Goal: Navigation & Orientation: Find specific page/section

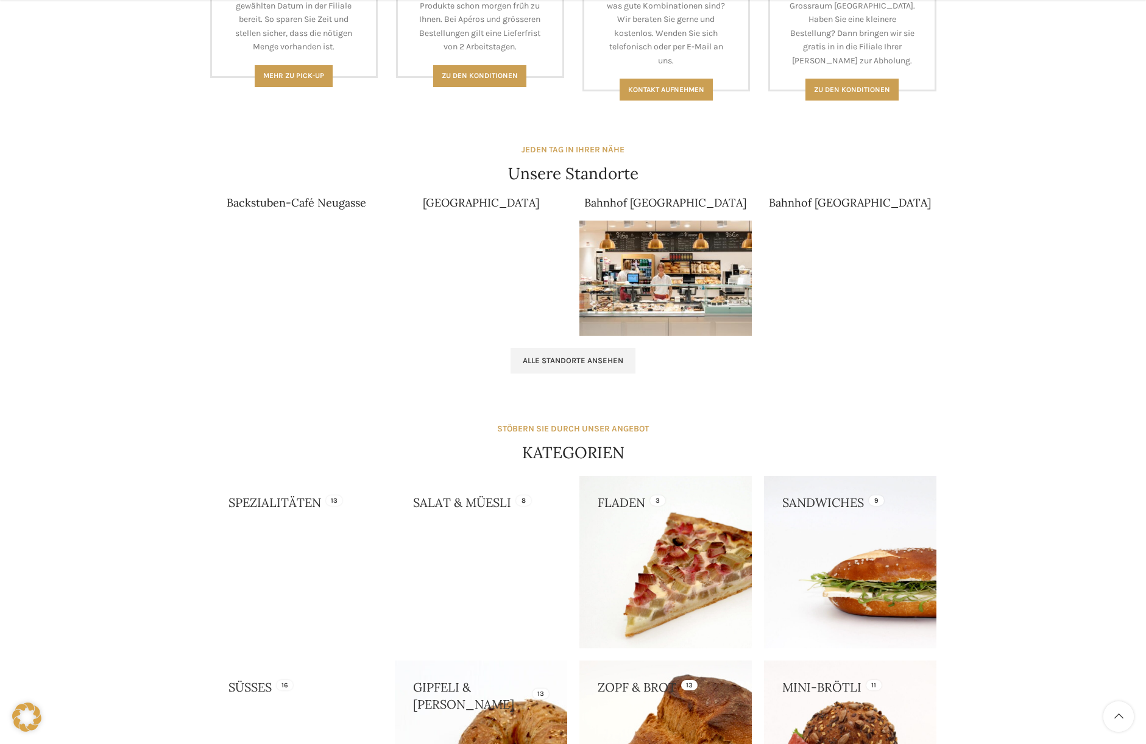
scroll to position [670, 0]
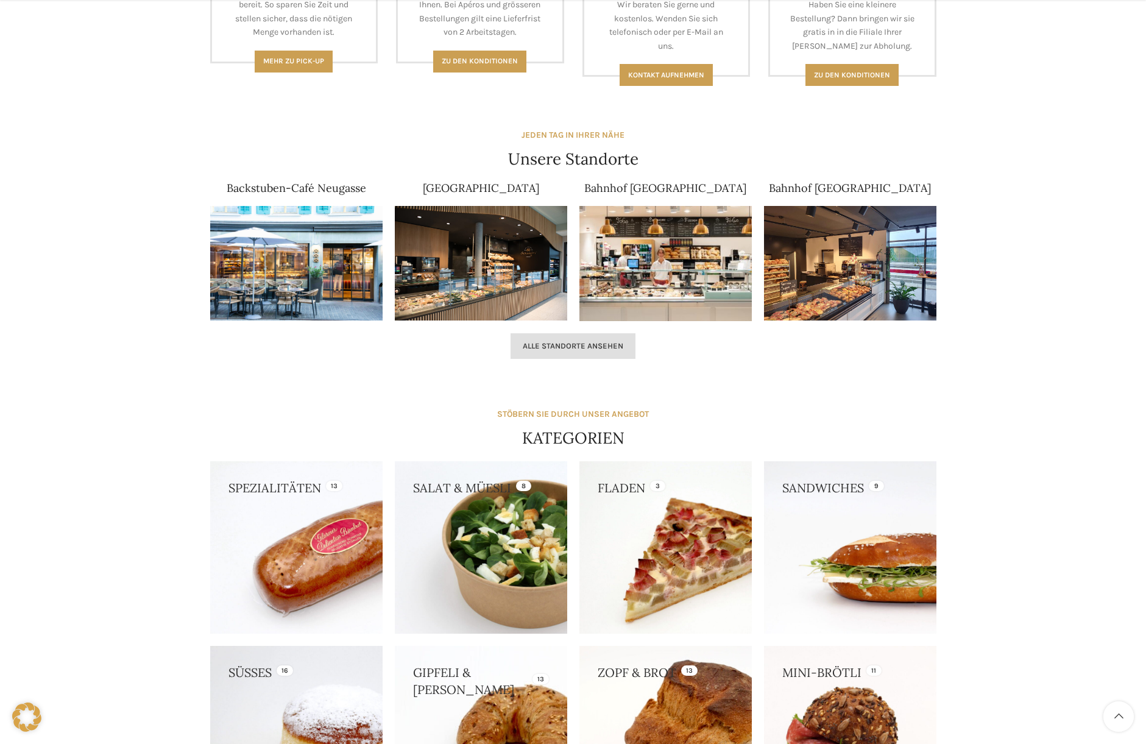
click at [559, 344] on span "Alle Standorte ansehen" at bounding box center [573, 346] width 101 height 10
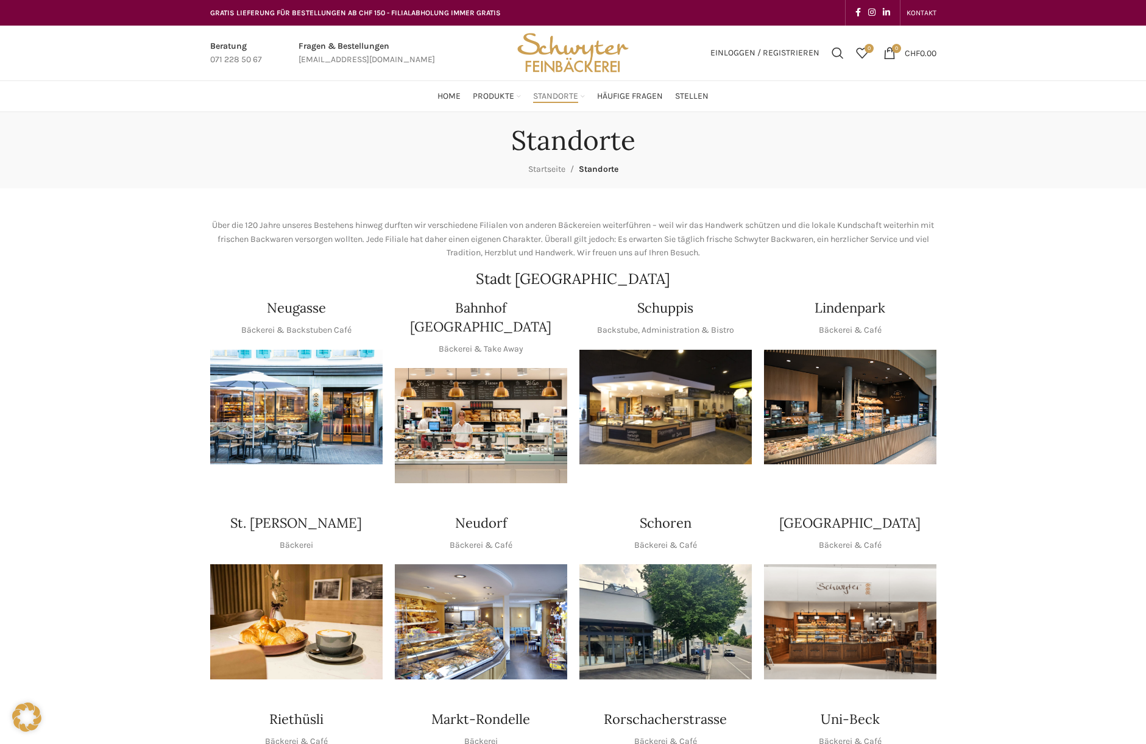
click at [482, 623] on img "1 / 1" at bounding box center [481, 621] width 172 height 115
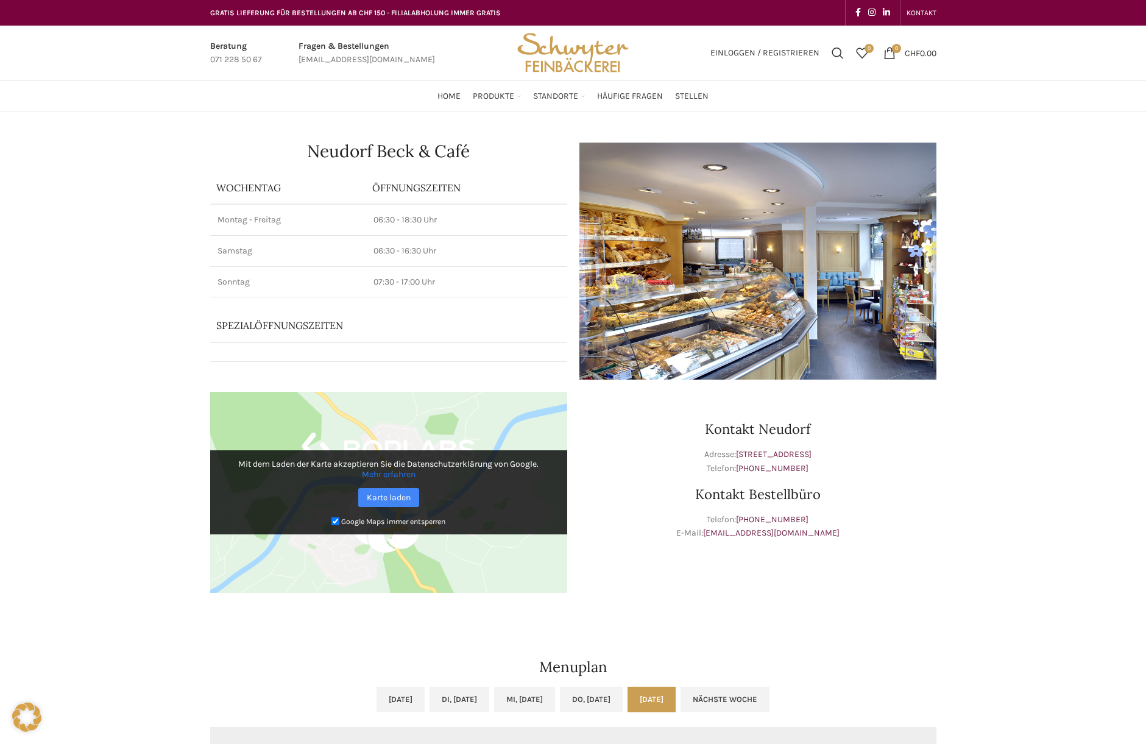
drag, startPoint x: 1015, startPoint y: 468, endPoint x: 1010, endPoint y: 464, distance: 6.5
click at [1015, 468] on div "Neudorf [PERSON_NAME] & Café Wochentag ÖFFNUNGSZEITEN [PERSON_NAME] 06:30 - 18:…" at bounding box center [573, 684] width 1146 height 1145
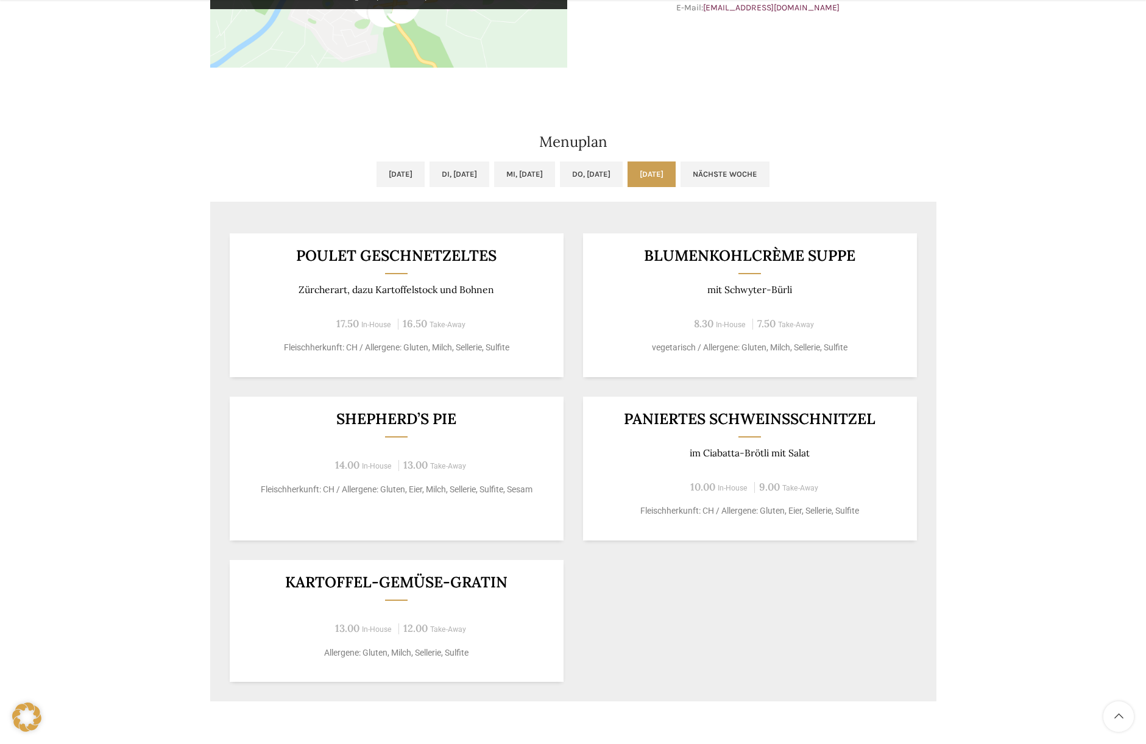
scroll to position [549, 0]
